Goal: Complete application form: Complete application form

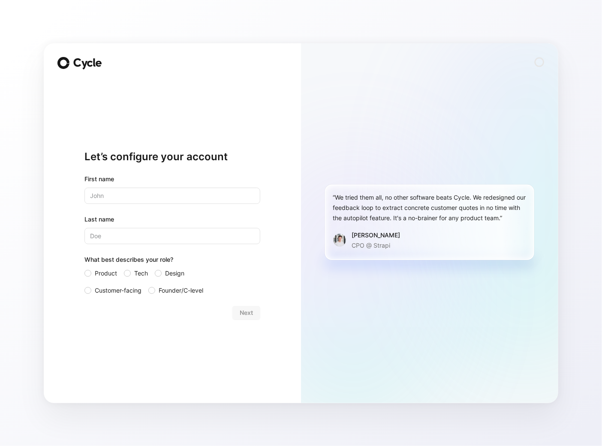
click at [141, 192] on input "text" at bounding box center [172, 196] width 176 height 16
type input "JM"
click at [139, 239] on input "Last name" at bounding box center [172, 236] width 176 height 16
type input "JM"
click at [129, 273] on div at bounding box center [127, 273] width 7 height 7
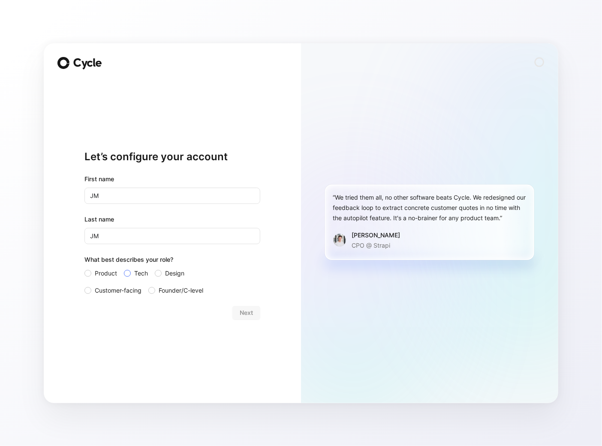
click at [124, 268] on input "Tech" at bounding box center [124, 268] width 0 height 0
click at [250, 310] on span "Next" at bounding box center [246, 313] width 13 height 10
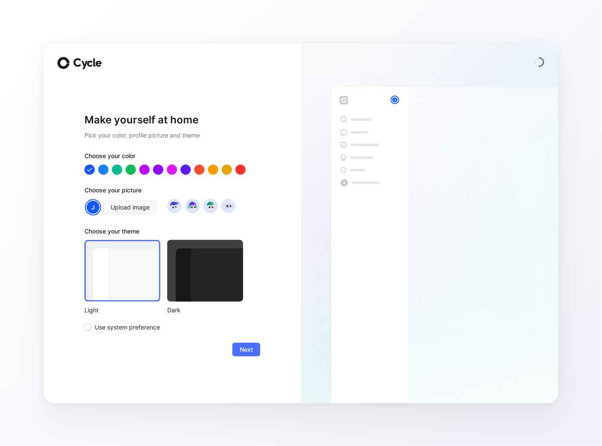
click at [112, 298] on div at bounding box center [122, 271] width 76 height 62
click at [240, 346] on span "Next" at bounding box center [246, 350] width 13 height 10
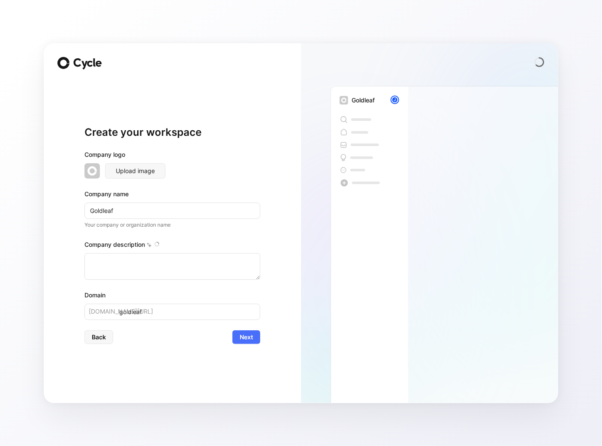
type textarea "Gold Leaf Farming is a sustainable farming company founded in 2017, managing ap…"
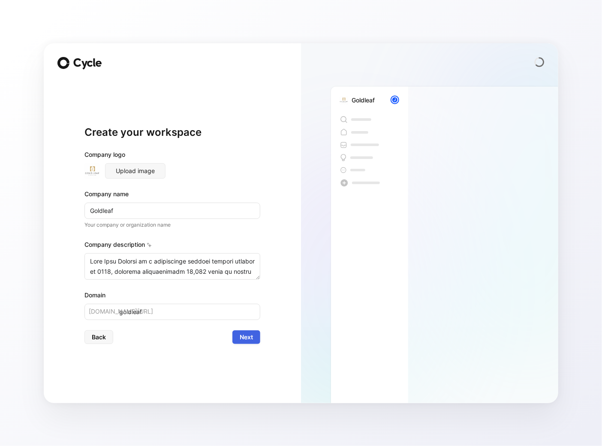
click at [247, 338] on span "Next" at bounding box center [246, 337] width 13 height 10
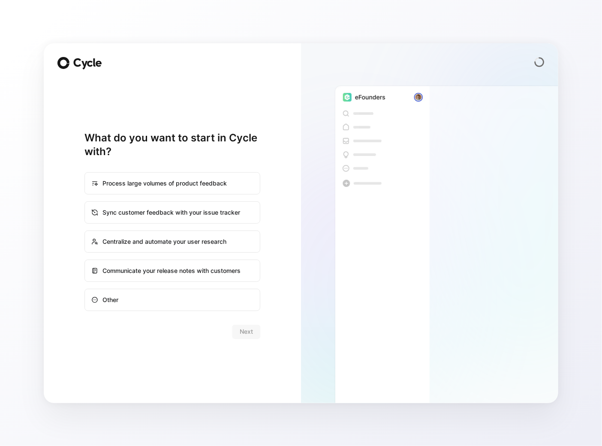
click at [178, 301] on div "Other" at bounding box center [172, 300] width 174 height 21
click at [85, 290] on input "Other" at bounding box center [85, 289] width 0 height 0
radio input "true"
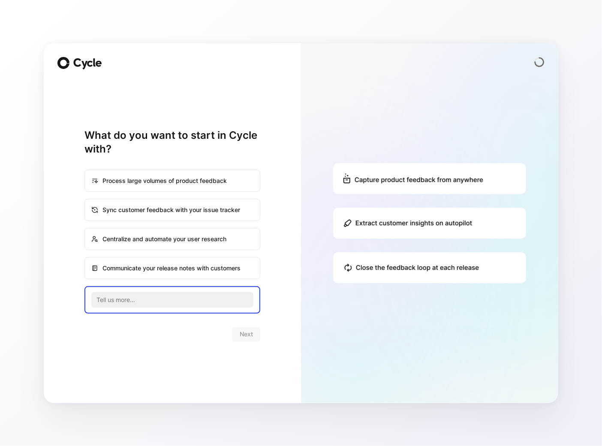
click at [147, 180] on div "Process large volumes of product feedback" at bounding box center [172, 181] width 174 height 21
click at [85, 171] on input "Process large volumes of product feedback" at bounding box center [85, 170] width 0 height 0
radio input "true"
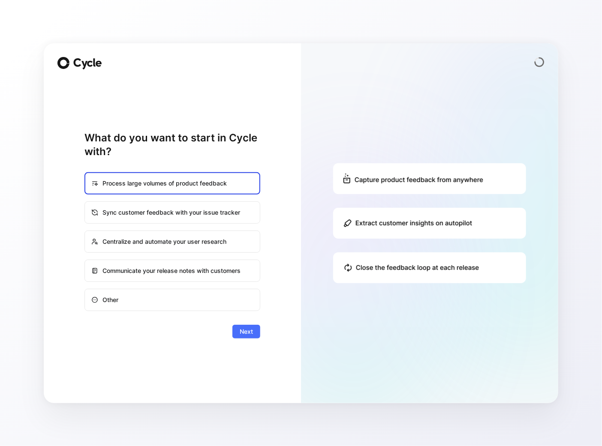
click at [424, 179] on img at bounding box center [429, 223] width 257 height 360
click at [244, 336] on span "Next" at bounding box center [246, 332] width 13 height 10
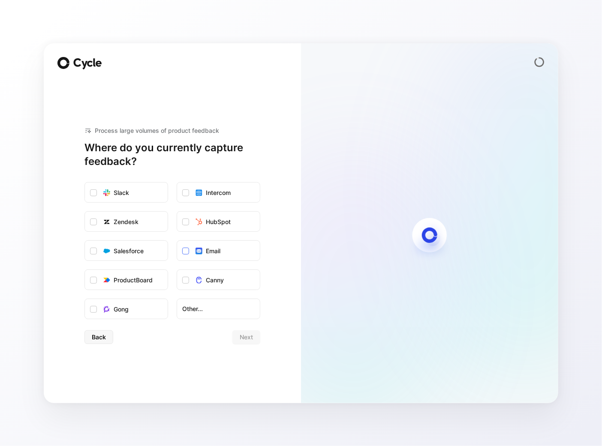
click at [194, 253] on label "Email" at bounding box center [218, 251] width 83 height 21
click at [177, 241] on input "Email" at bounding box center [177, 241] width 0 height 0
click at [240, 337] on span "Next" at bounding box center [246, 337] width 13 height 10
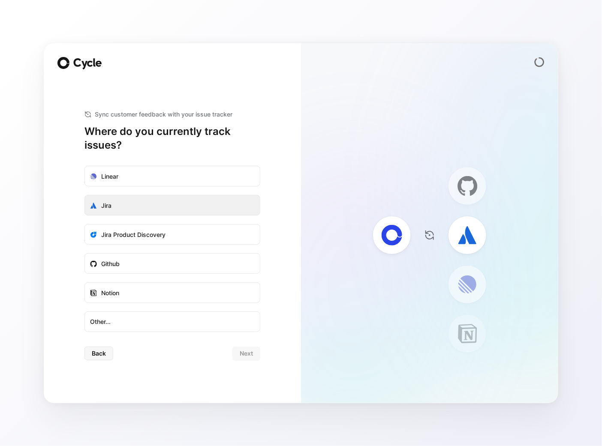
click at [156, 214] on label "Jira" at bounding box center [172, 205] width 175 height 21
click at [85, 195] on input "Jira" at bounding box center [85, 195] width 0 height 0
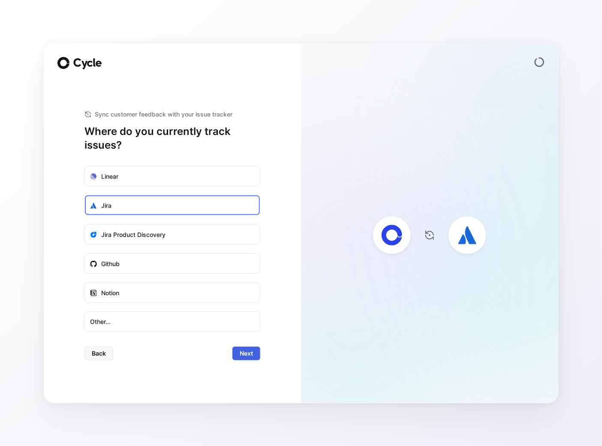
click at [247, 351] on span "Next" at bounding box center [246, 354] width 13 height 10
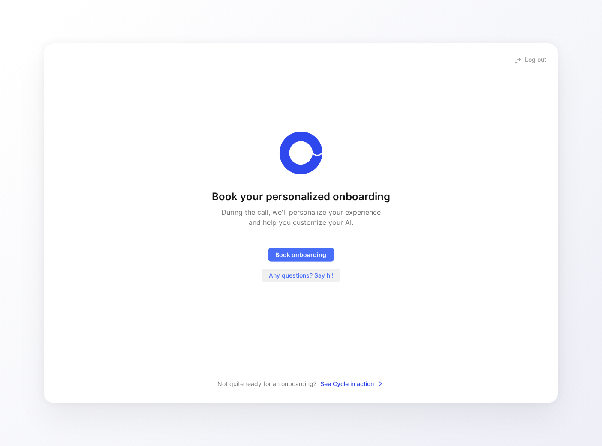
click at [286, 277] on span "Any questions? Say hi!" at bounding box center [301, 276] width 64 height 10
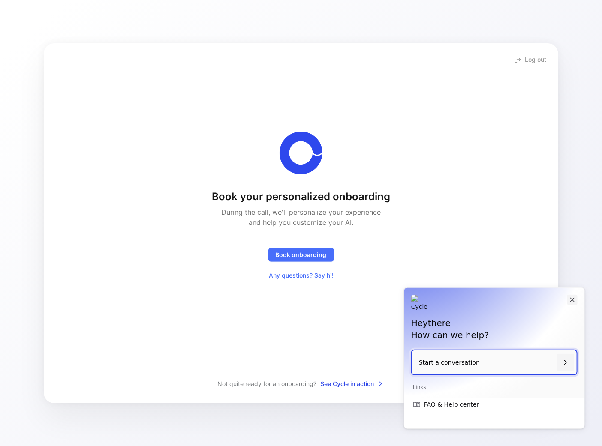
click at [577, 300] on button "Close" at bounding box center [572, 300] width 10 height 10
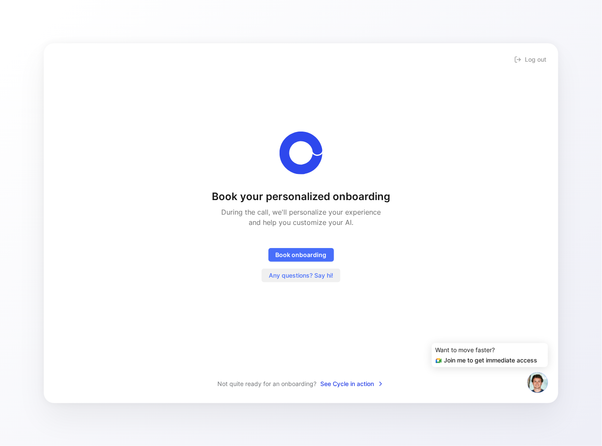
click at [286, 273] on span "Any questions? Say hi!" at bounding box center [301, 276] width 64 height 10
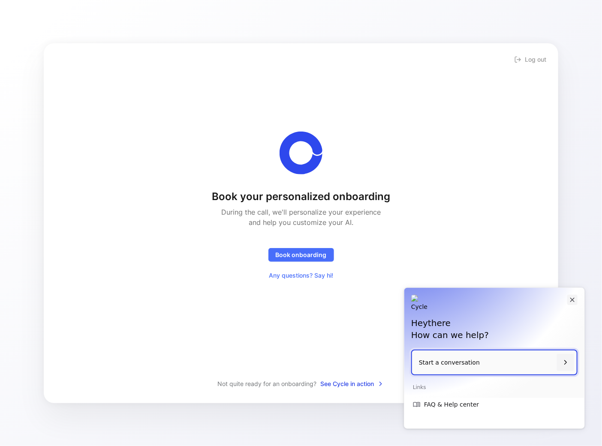
click at [575, 301] on icon "Close" at bounding box center [572, 300] width 8 height 8
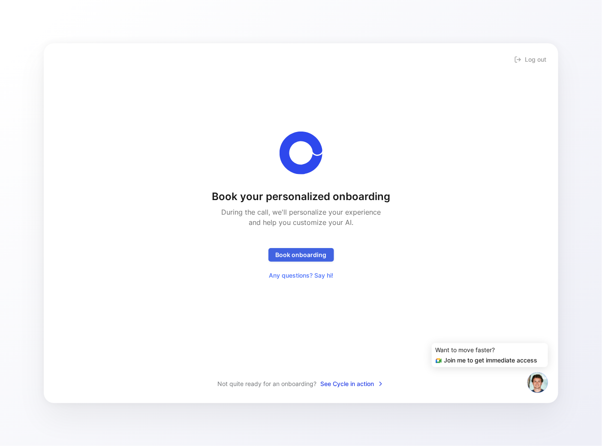
click at [297, 257] on span "Book onboarding" at bounding box center [301, 255] width 51 height 10
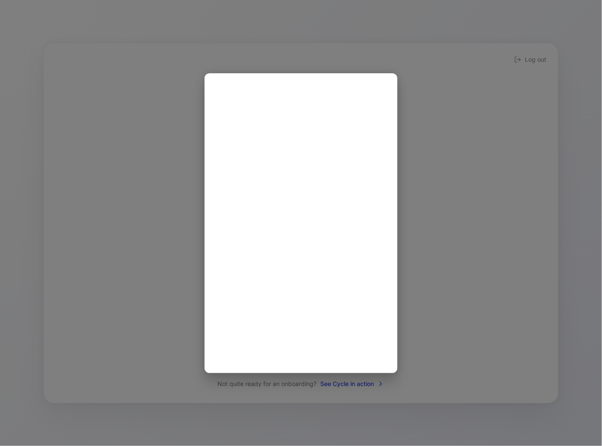
click at [454, 256] on div at bounding box center [301, 223] width 602 height 446
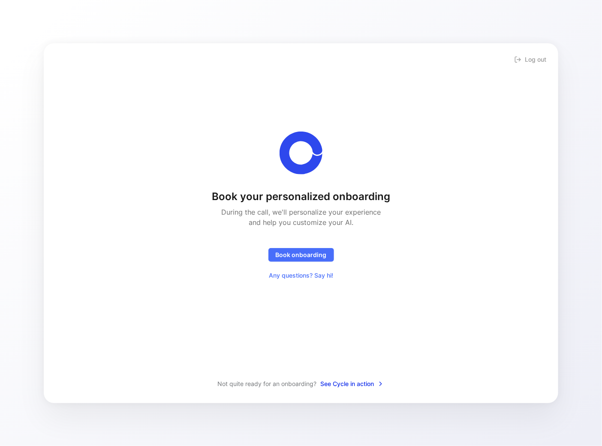
click at [367, 379] on span "See Cycle in action" at bounding box center [352, 384] width 64 height 10
click at [320, 273] on span "Any questions? Say hi!" at bounding box center [301, 276] width 64 height 10
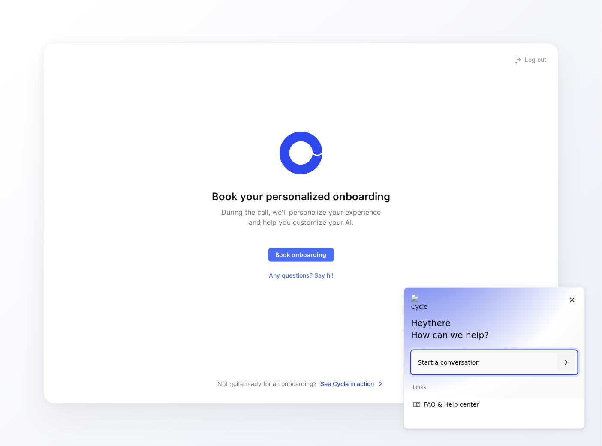
click at [436, 365] on p "Start a conversation" at bounding box center [486, 363] width 136 height 24
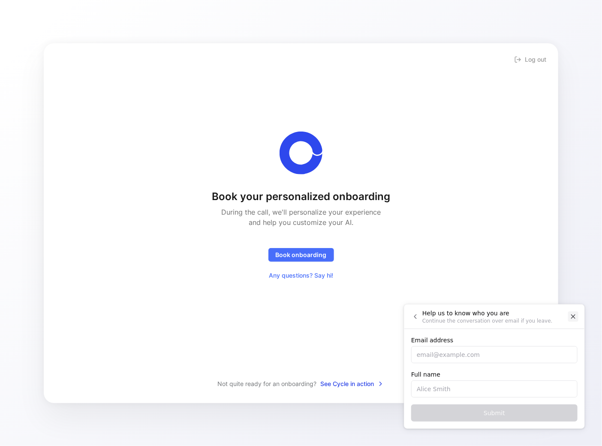
click at [572, 313] on icon "Close" at bounding box center [573, 317] width 8 height 8
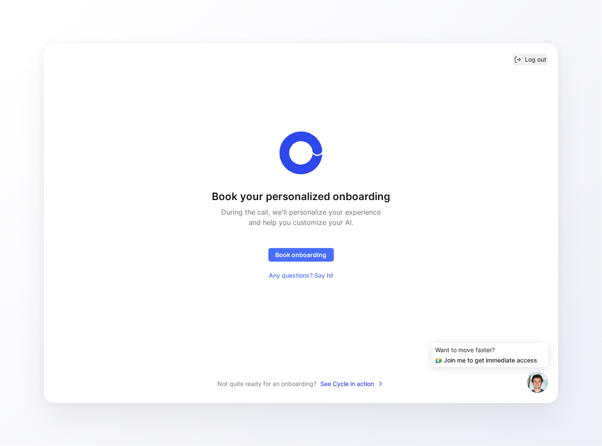
click at [541, 56] on button "Log out" at bounding box center [530, 60] width 35 height 12
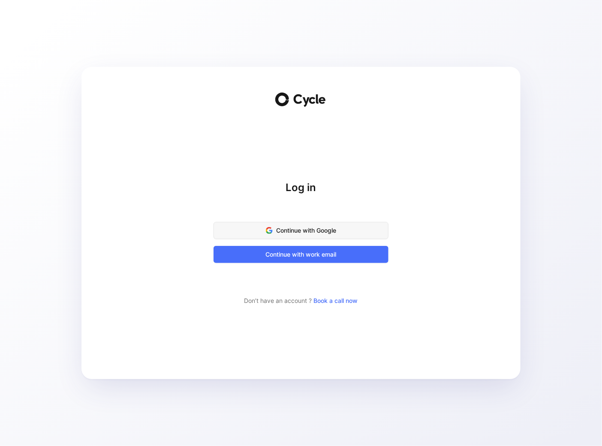
click at [311, 232] on span "Continue with Google" at bounding box center [300, 231] width 153 height 10
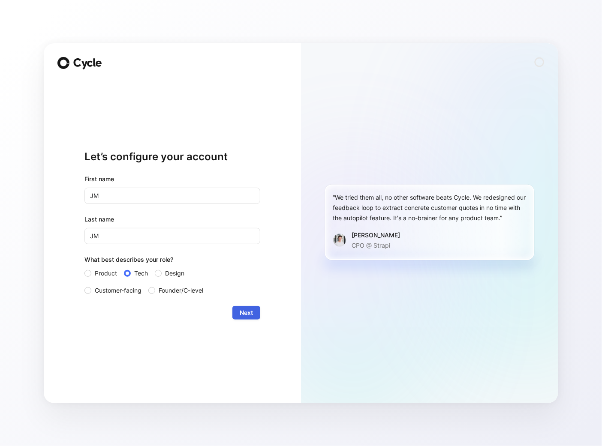
click at [250, 316] on span "Next" at bounding box center [246, 313] width 13 height 10
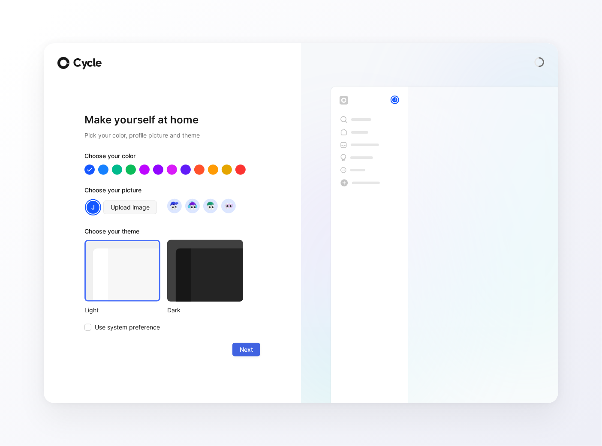
click at [242, 345] on span "Next" at bounding box center [246, 350] width 13 height 10
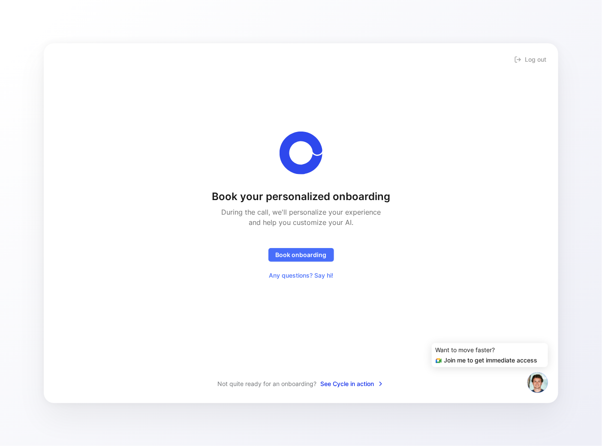
click at [361, 382] on span "See Cycle in action" at bounding box center [352, 384] width 64 height 10
click at [325, 250] on span "Book onboarding" at bounding box center [301, 255] width 51 height 10
